Goal: Navigation & Orientation: Find specific page/section

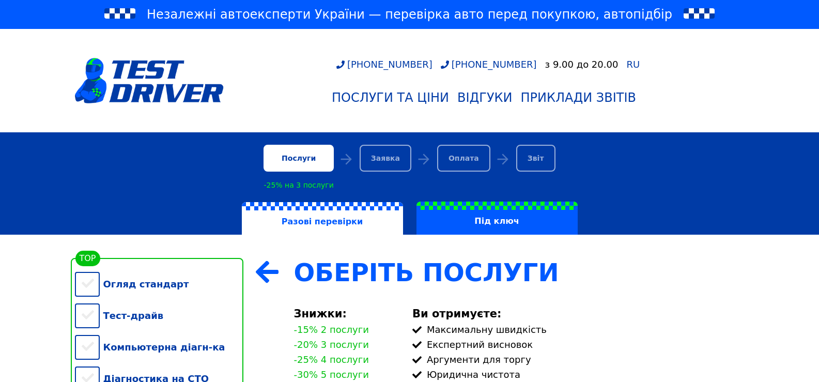
scroll to position [155, 0]
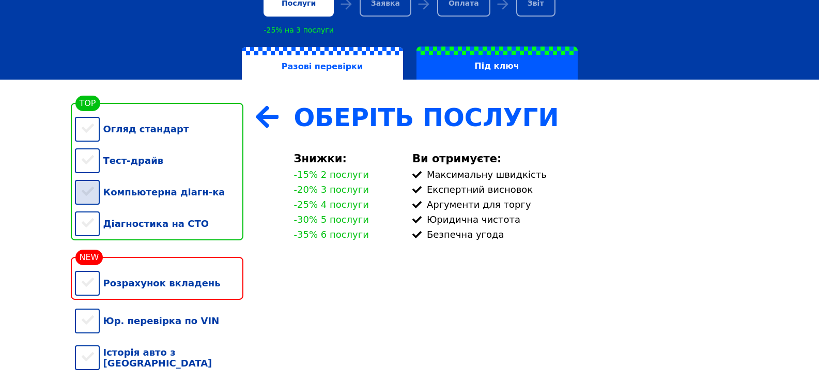
click at [190, 201] on div "Компьютерна діагн-ка" at bounding box center [159, 192] width 168 height 32
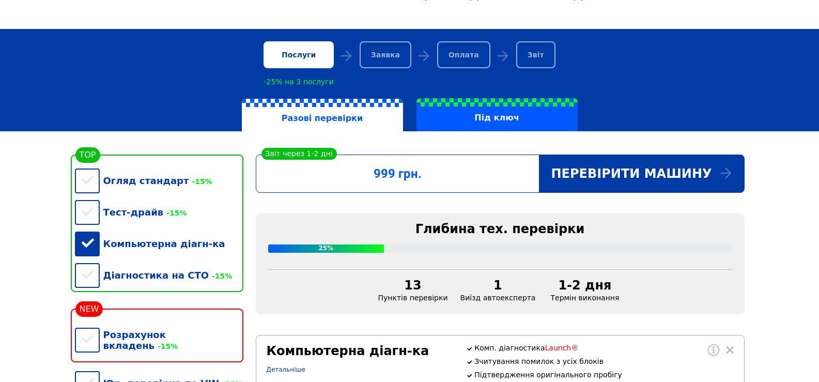
scroll to position [0, 0]
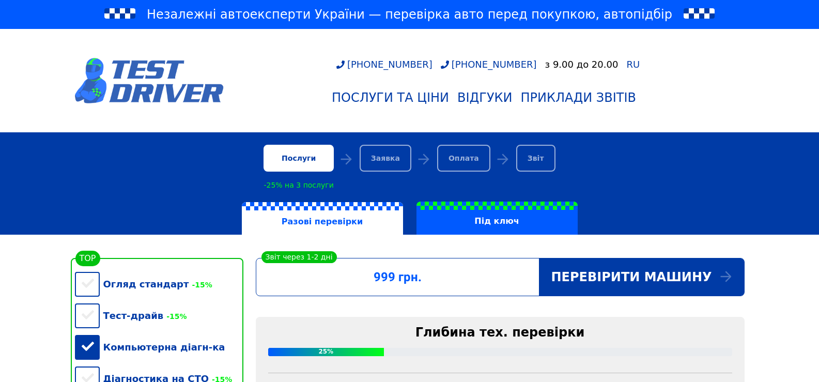
click at [157, 85] on img at bounding box center [149, 80] width 149 height 45
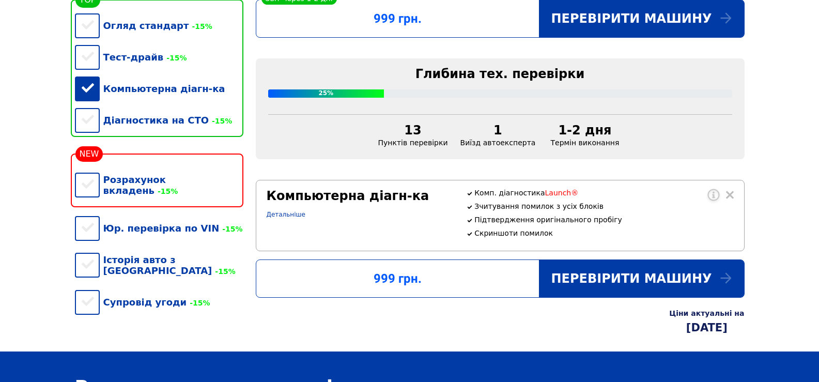
scroll to position [52, 0]
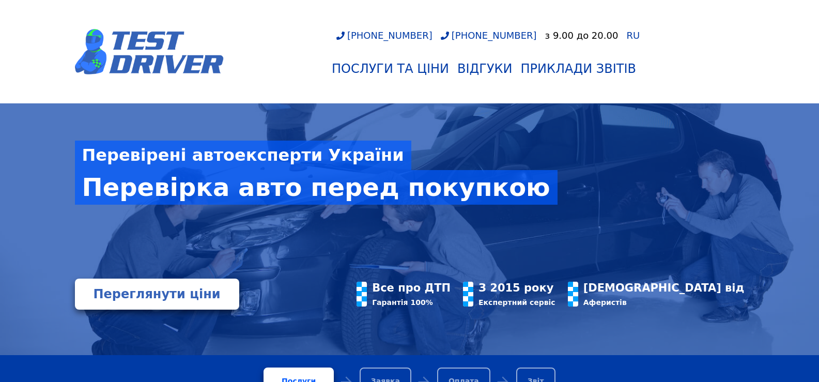
click at [126, 51] on img at bounding box center [149, 51] width 149 height 45
